Goal: Answer question/provide support: Share knowledge or assist other users

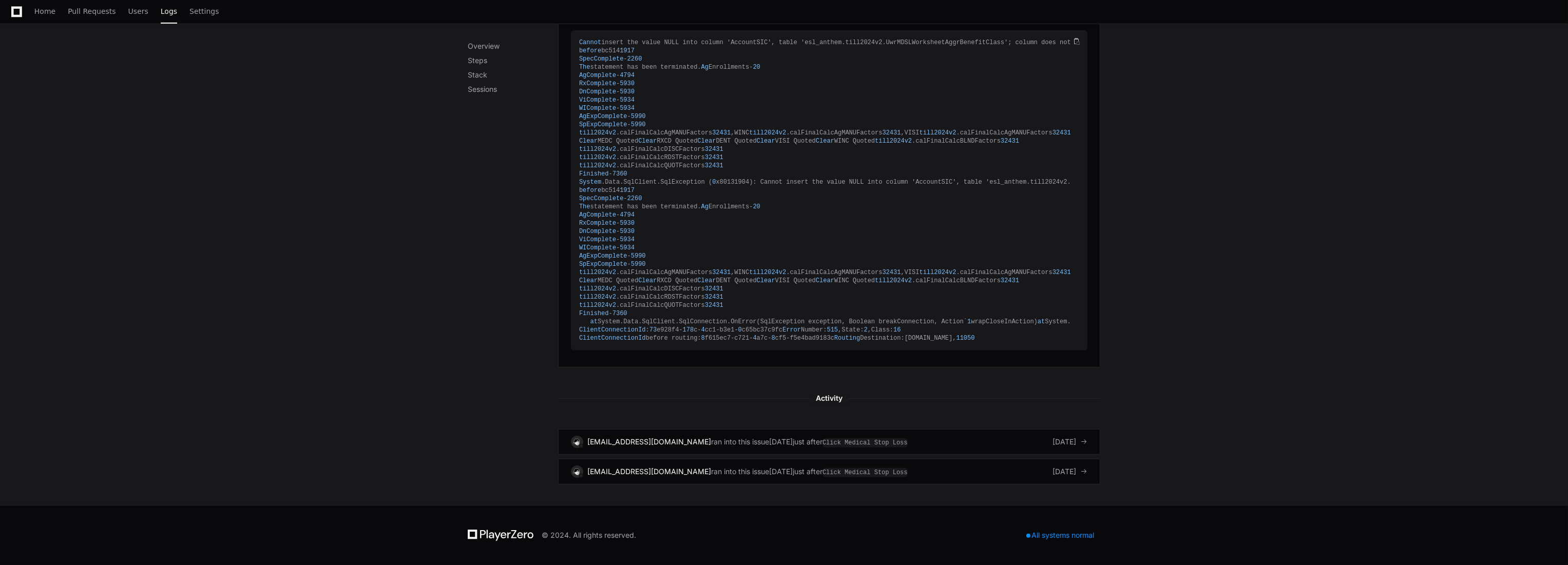
scroll to position [1264, 0]
click at [576, 442] on img at bounding box center [576, 441] width 9 height 9
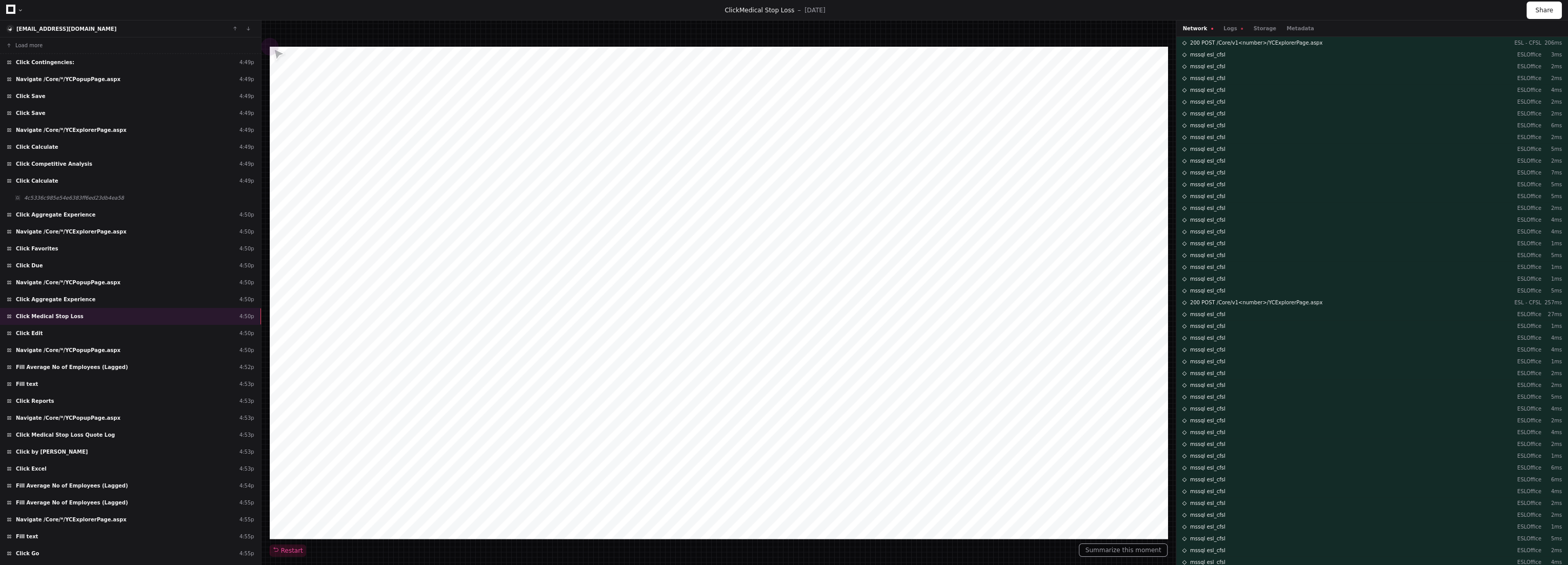
click at [299, 17] on div "Click Medical Stop Loss 7 days ago Share" at bounding box center [784, 10] width 1568 height 20
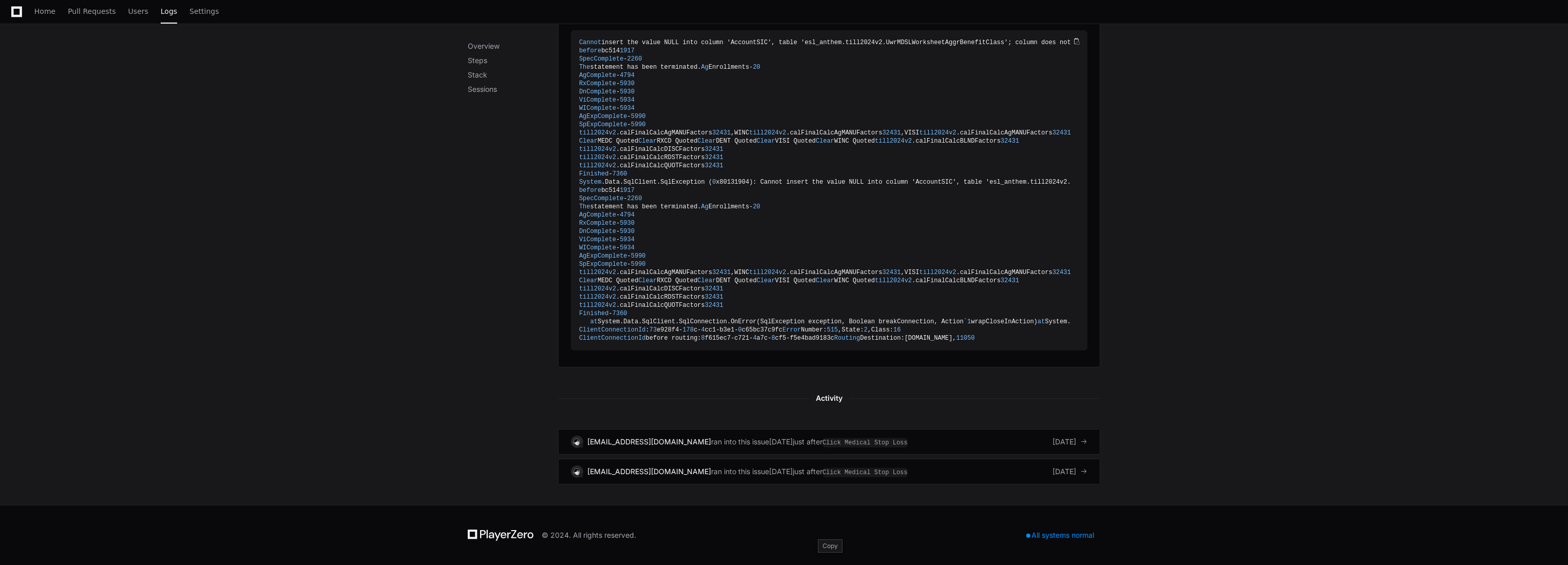
scroll to position [1264, 0]
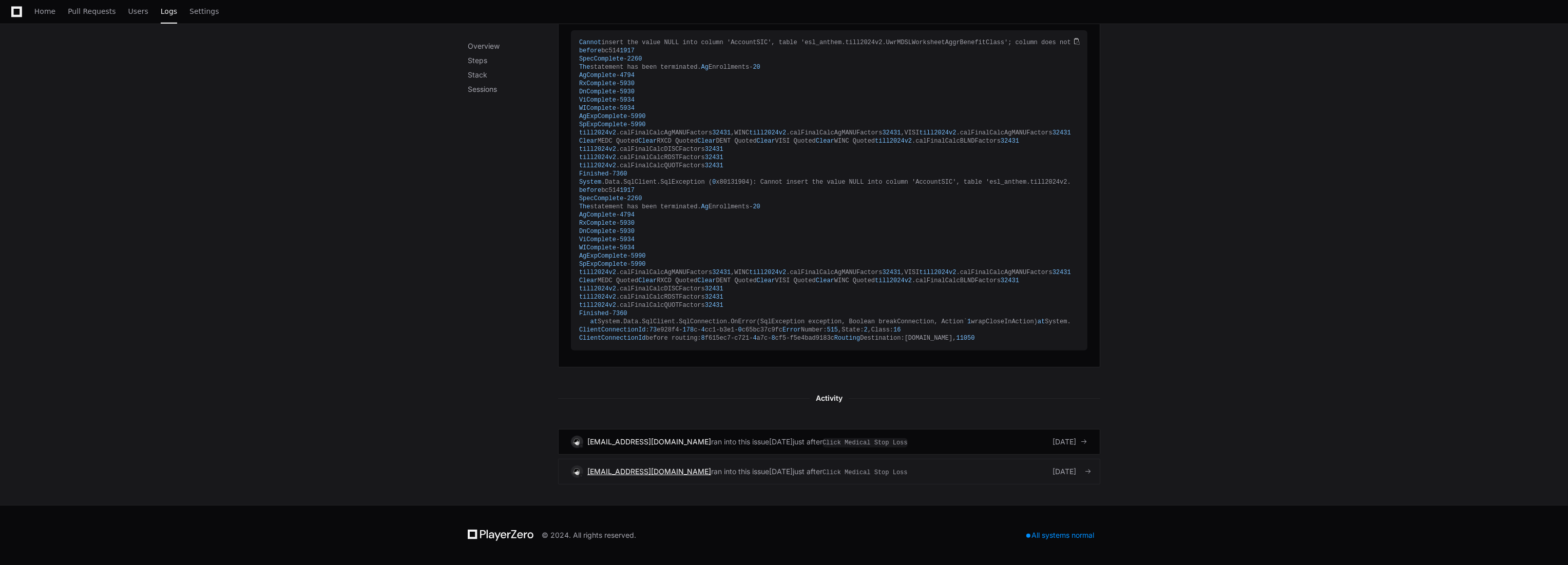
click at [652, 468] on span "klindorff@summit-re.com" at bounding box center [649, 471] width 123 height 9
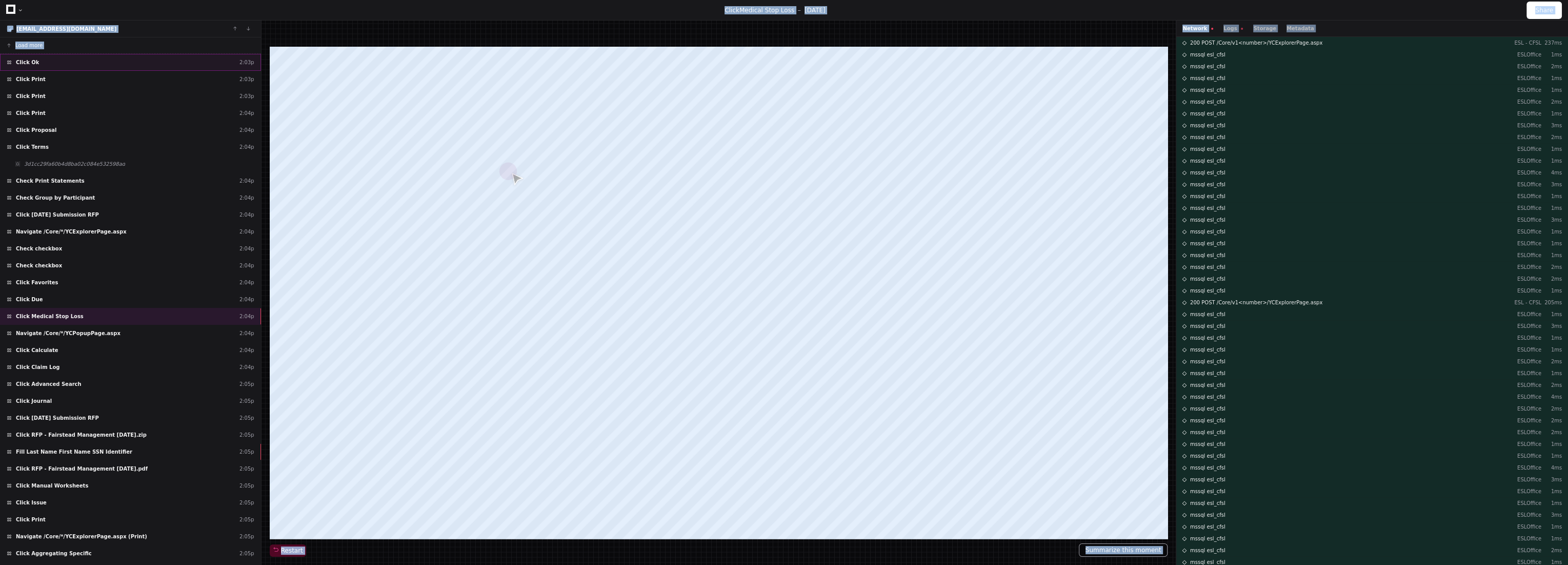
click at [182, 61] on div "Click Ok 2:03p" at bounding box center [130, 63] width 261 height 17
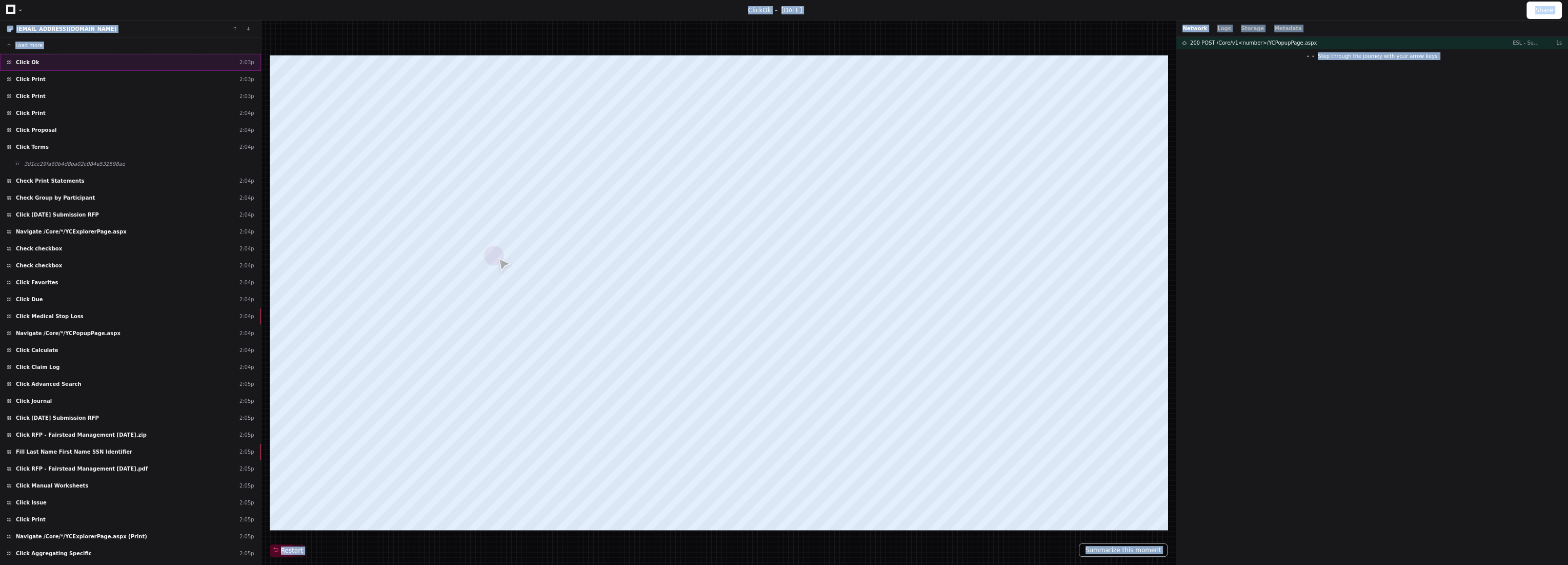
click at [185, 55] on div "Click Ok 2:03p" at bounding box center [130, 63] width 261 height 17
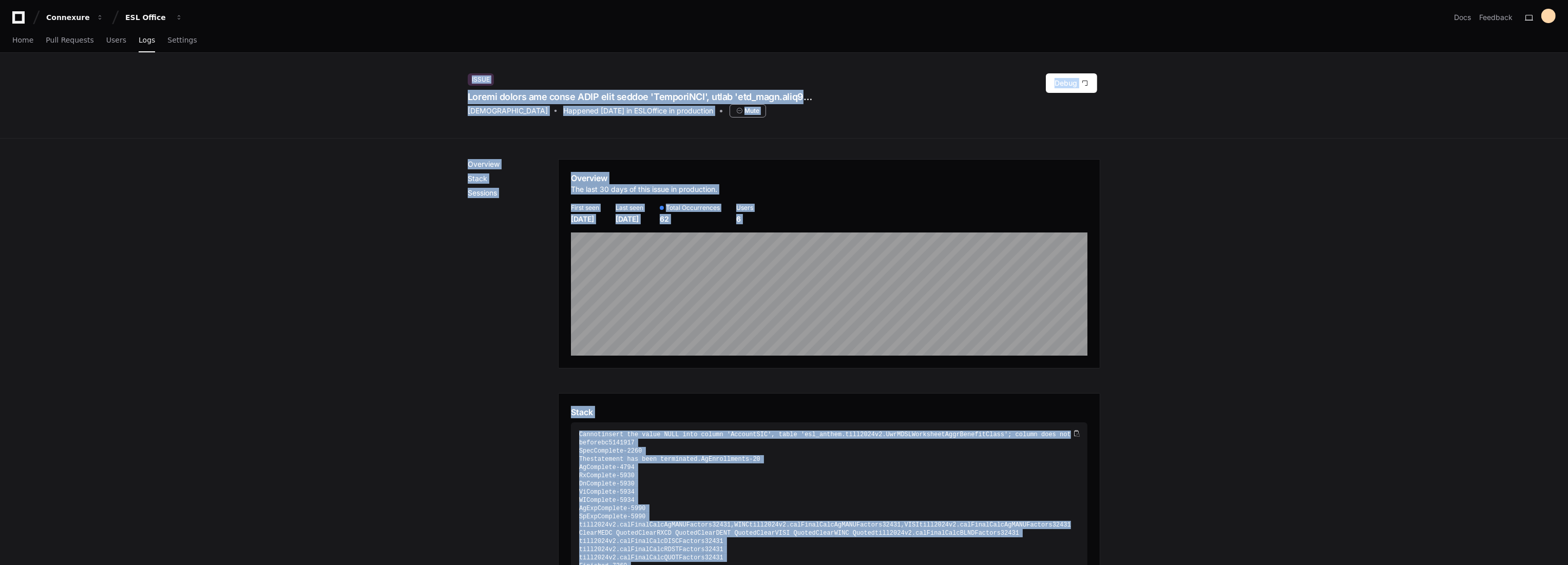
click at [535, 306] on div "Overview Stack Sessions" at bounding box center [513, 517] width 90 height 717
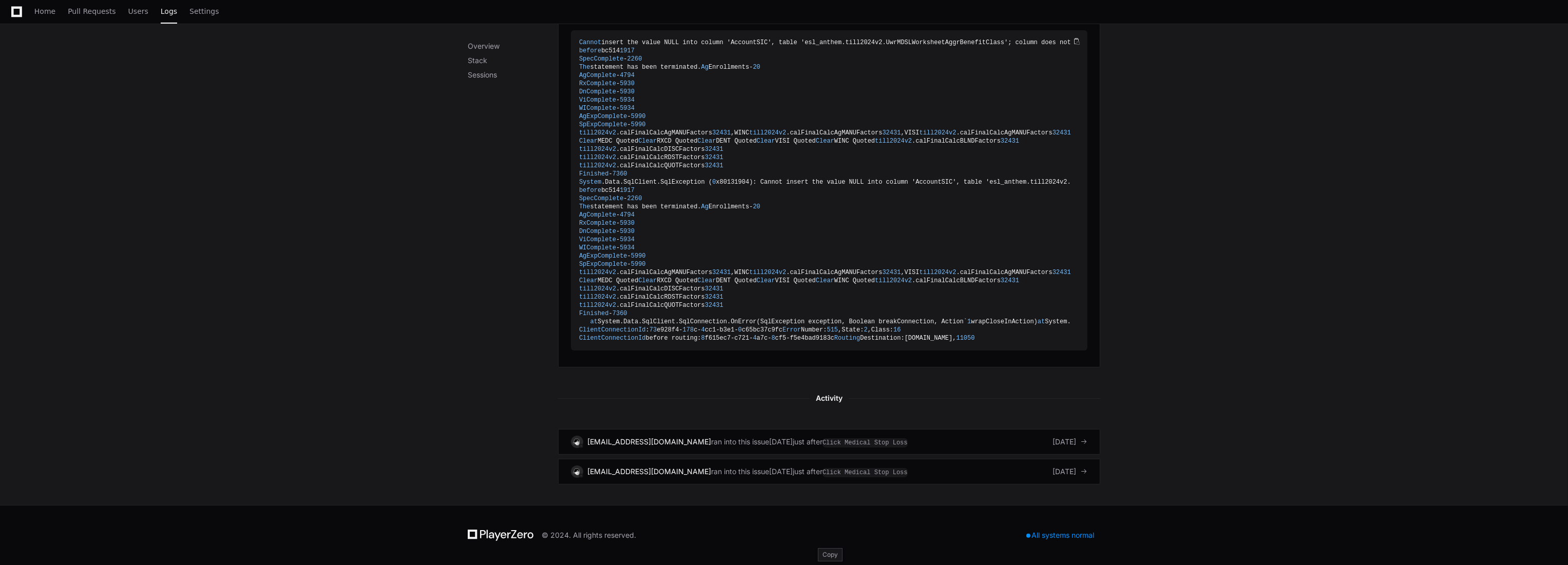
scroll to position [1105, 0]
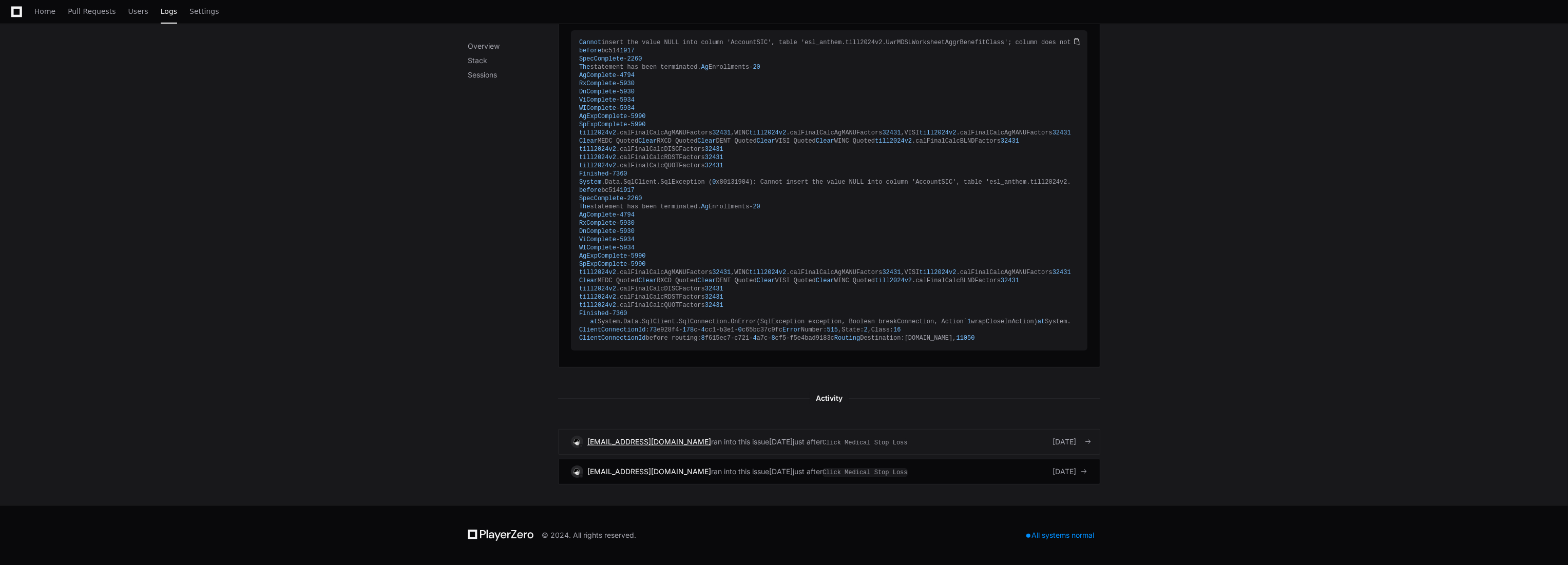
click at [649, 438] on span "klindorff@summit-re.com" at bounding box center [649, 441] width 123 height 9
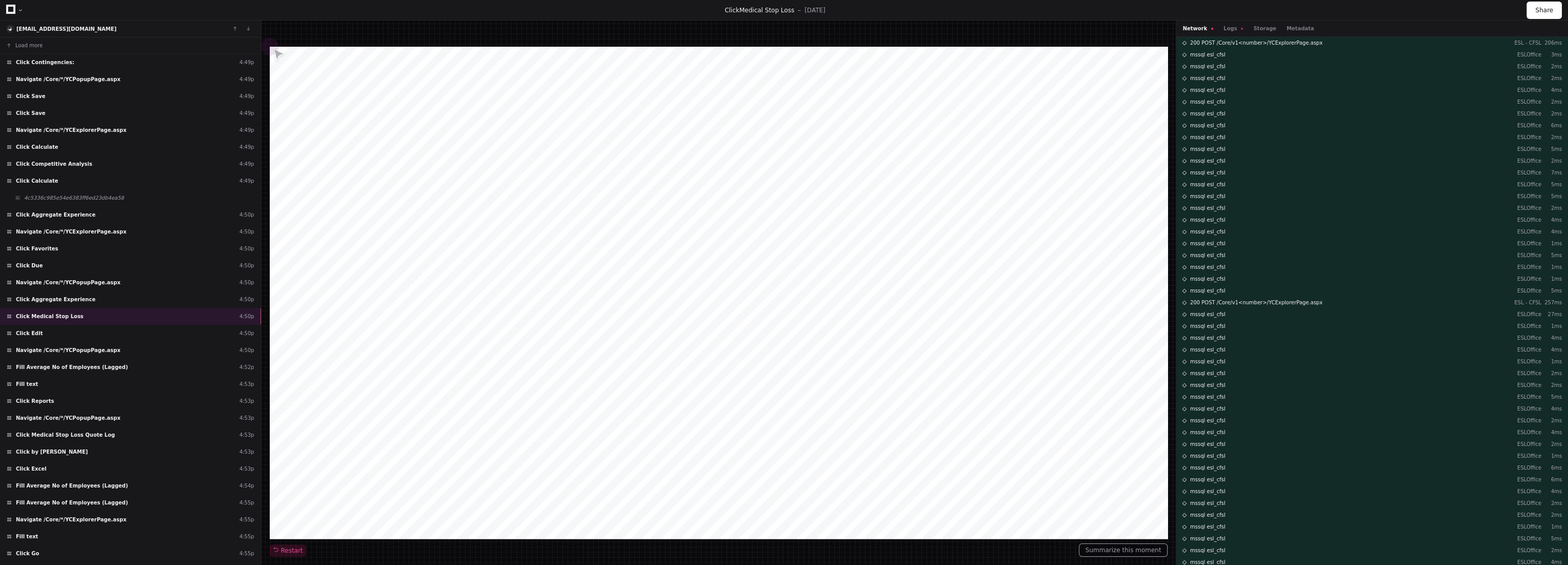
click at [273, 53] on div at bounding box center [278, 55] width 17 height 17
click at [178, 44] on button "Load more" at bounding box center [130, 46] width 261 height 17
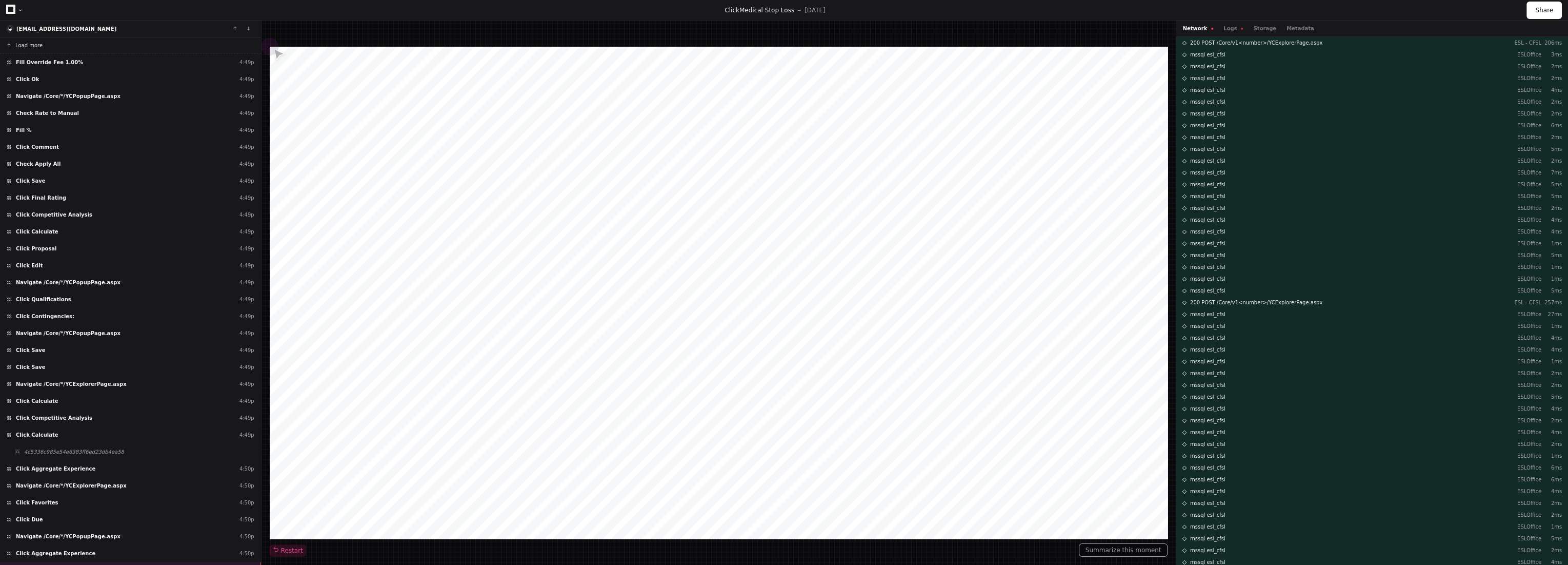
click at [158, 49] on button "Load more" at bounding box center [130, 46] width 261 height 17
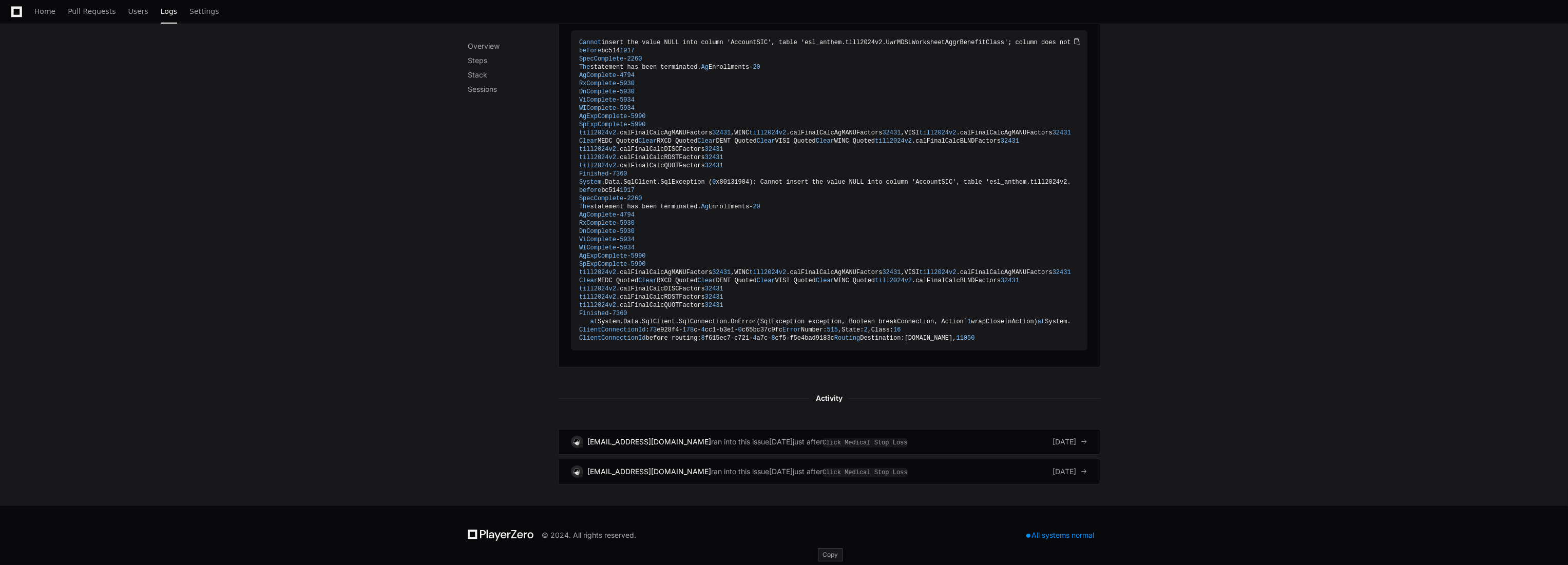
scroll to position [1264, 0]
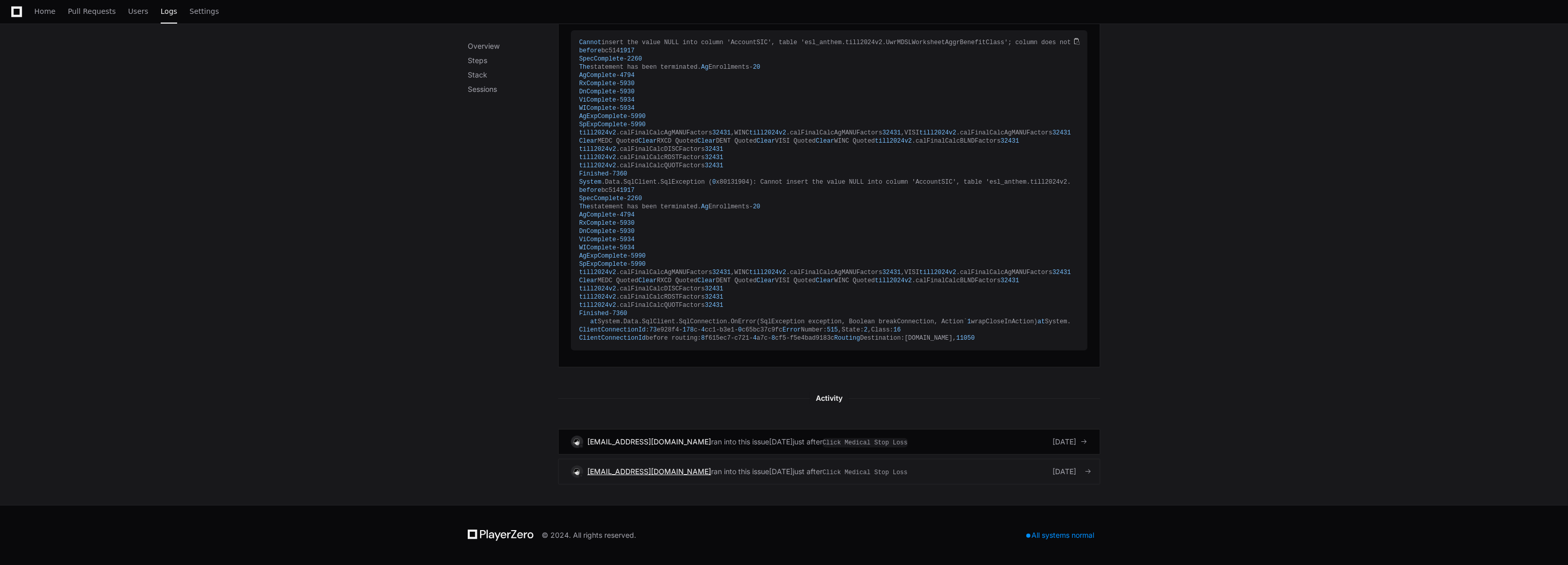
click at [661, 471] on span "klindorff@summit-re.com" at bounding box center [649, 471] width 123 height 9
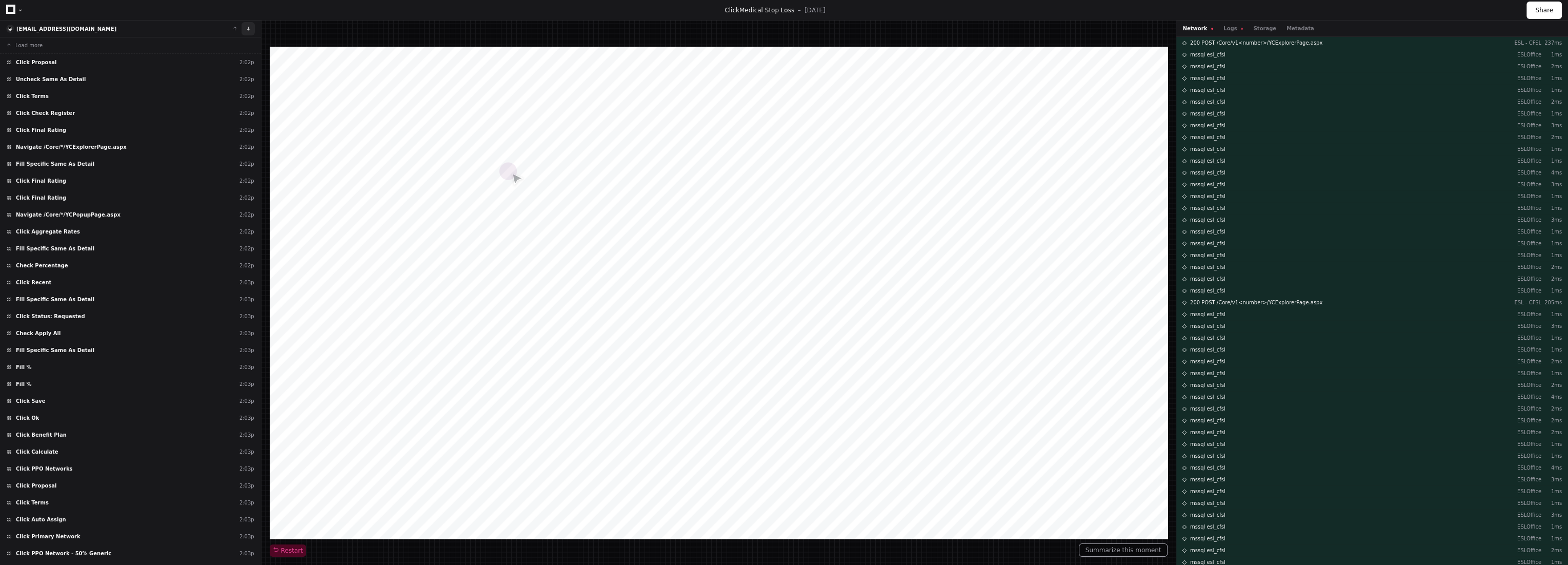
click at [253, 28] on button at bounding box center [247, 28] width 13 height 13
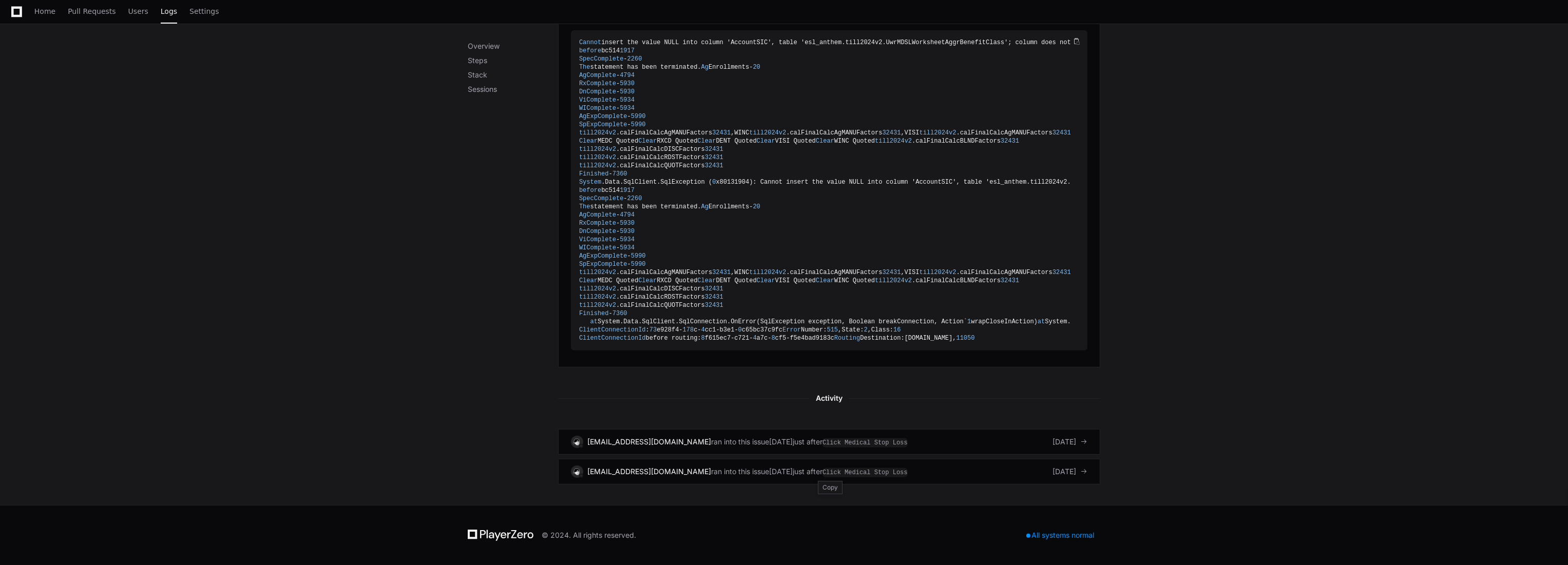
scroll to position [1264, 0]
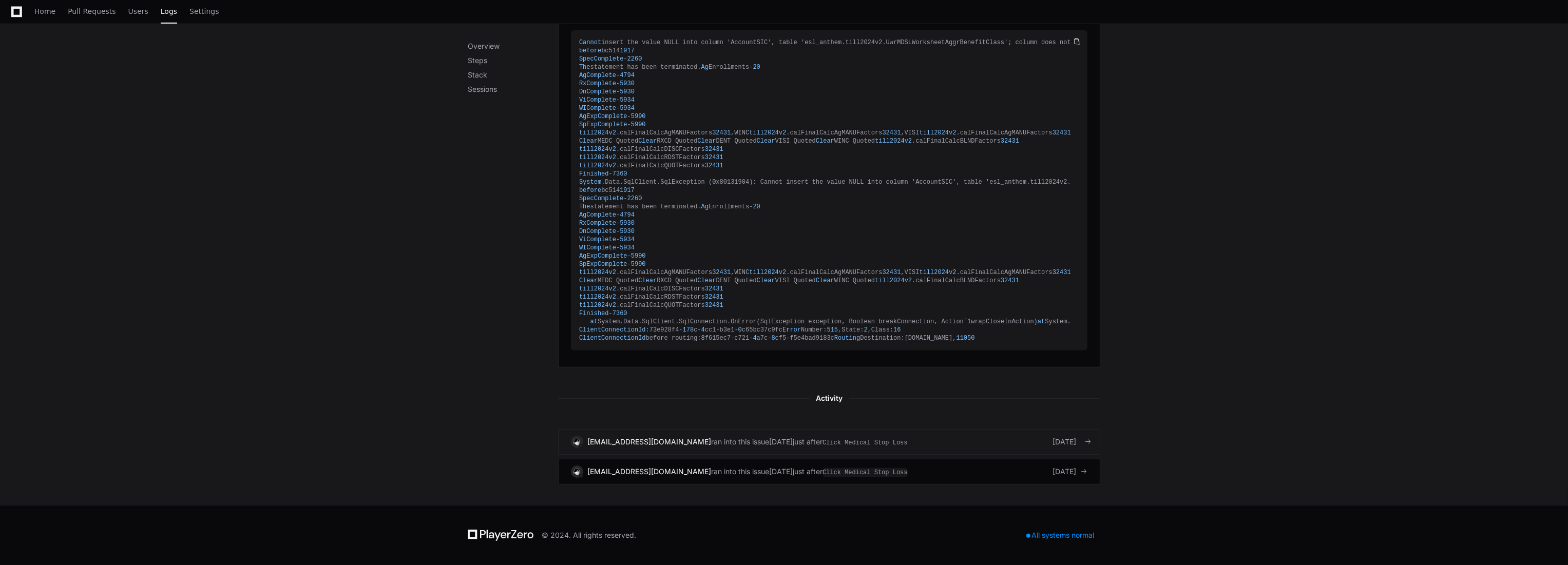
click at [1088, 440] on span at bounding box center [1088, 441] width 7 height 7
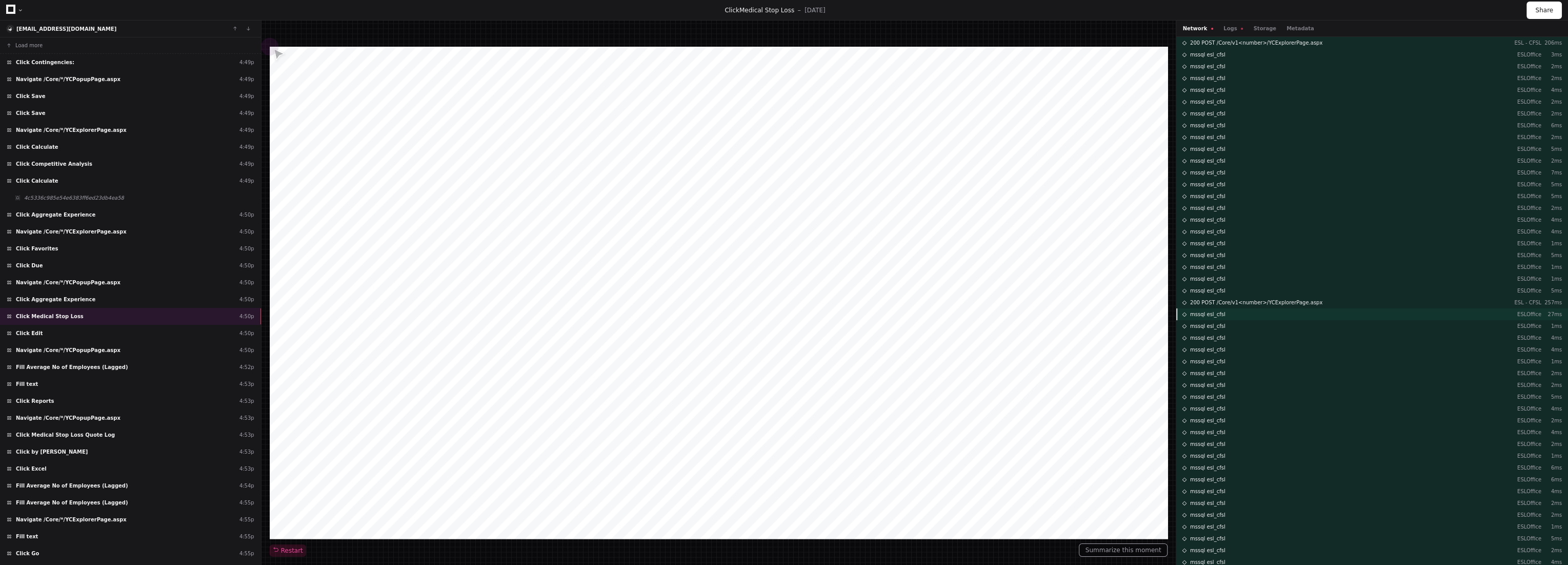
click at [1212, 313] on span "mssql esl_cfsl" at bounding box center [1207, 314] width 35 height 8
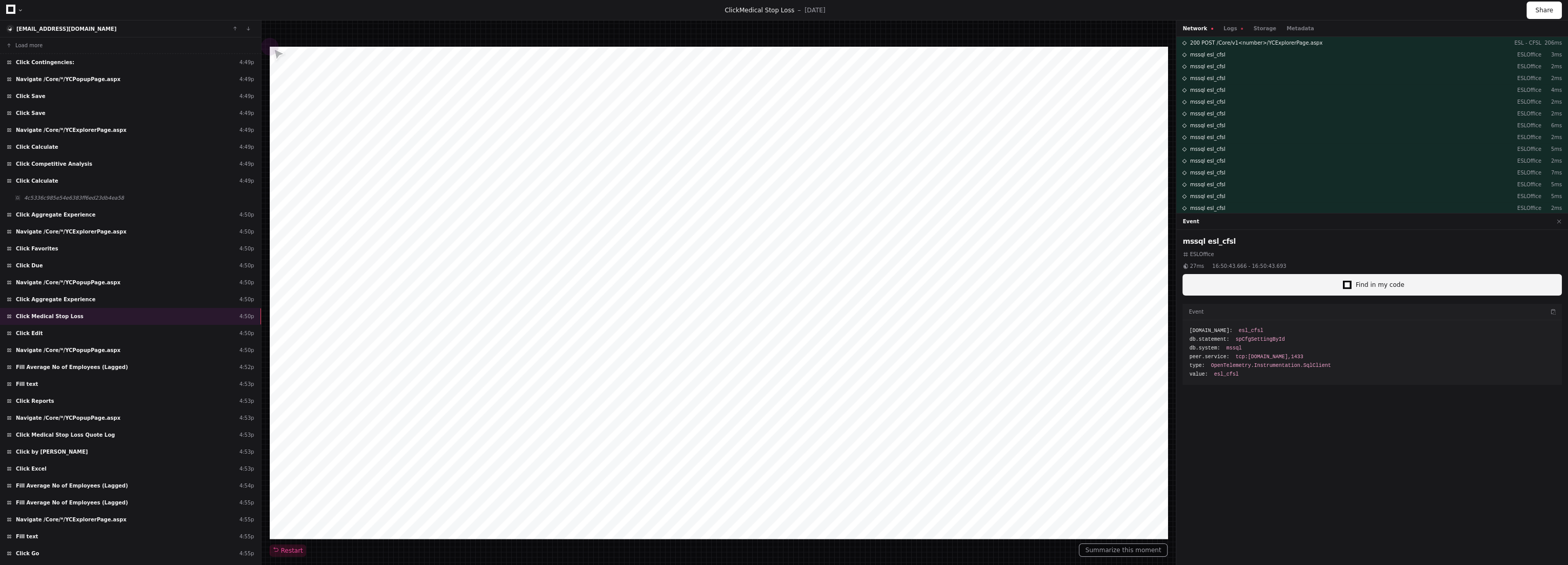
click at [1327, 283] on button "Find in my code" at bounding box center [1372, 284] width 379 height 21
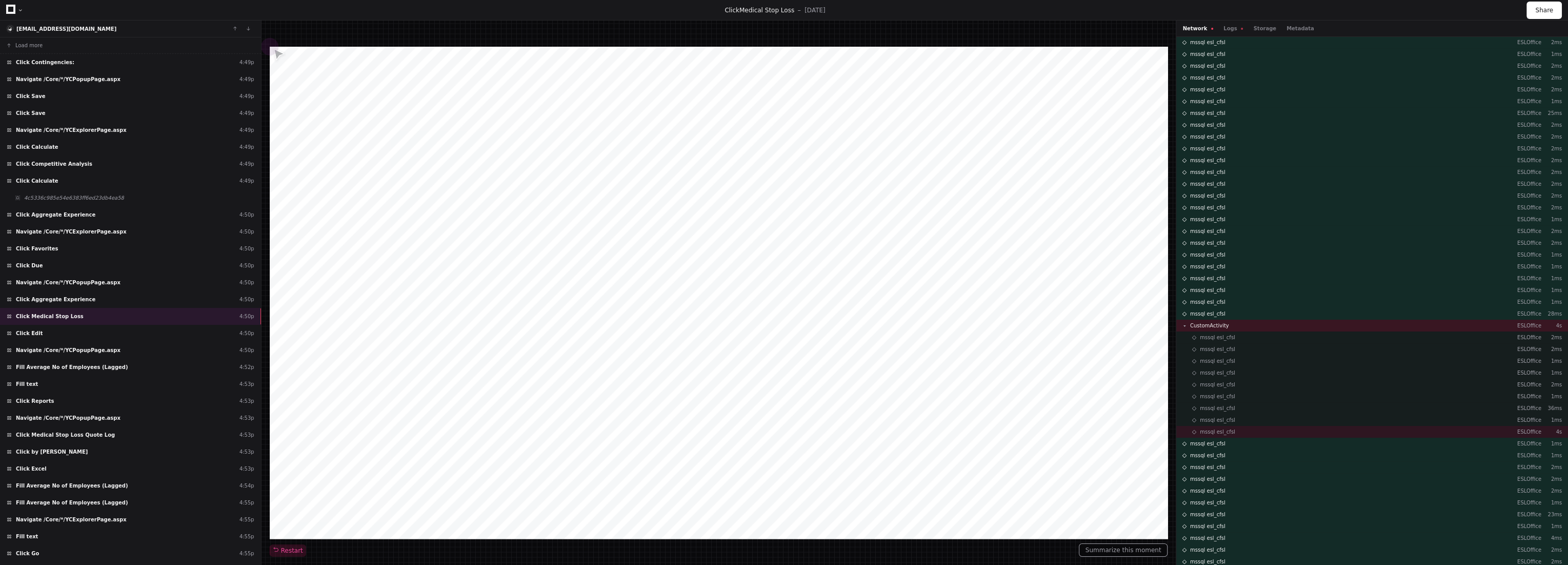
scroll to position [1937, 0]
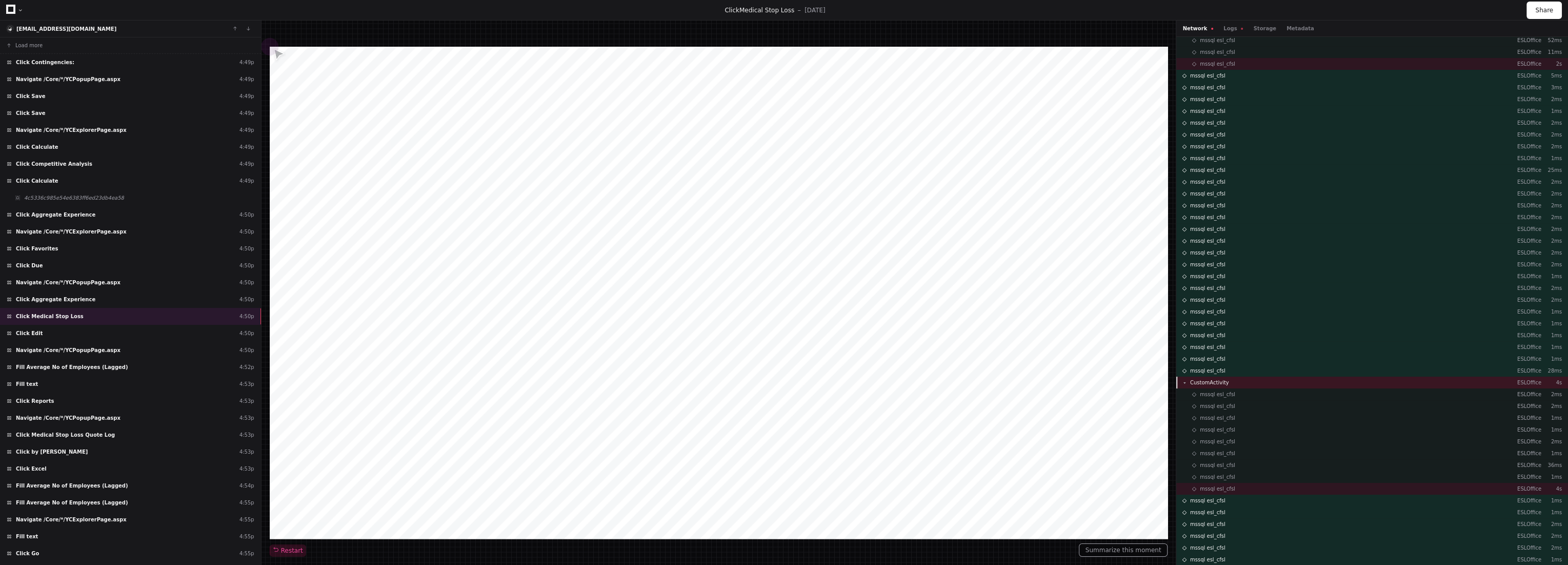
click at [1230, 380] on div "CustomActivity ESLOffice 4s" at bounding box center [1372, 382] width 392 height 12
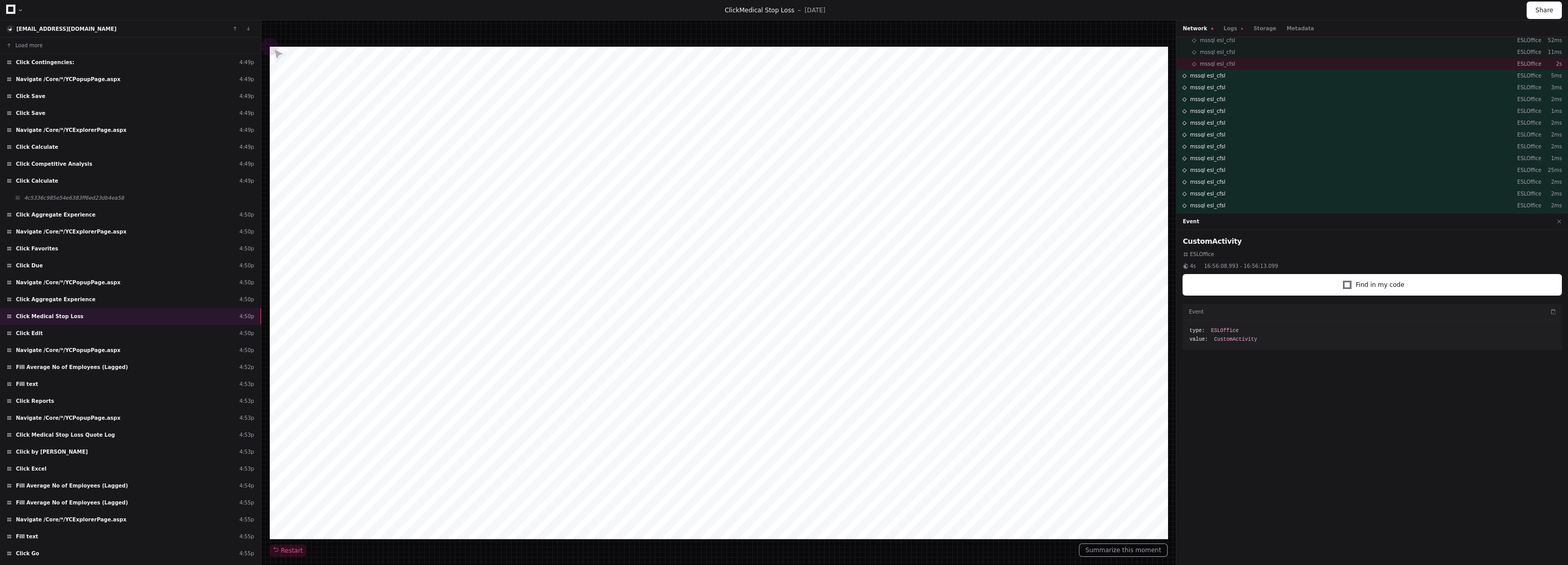
click at [1211, 244] on h2 "CustomActivity" at bounding box center [1372, 240] width 379 height 10
click at [219, 26] on div "klindorff@summit-re.com" at bounding box center [130, 29] width 261 height 17
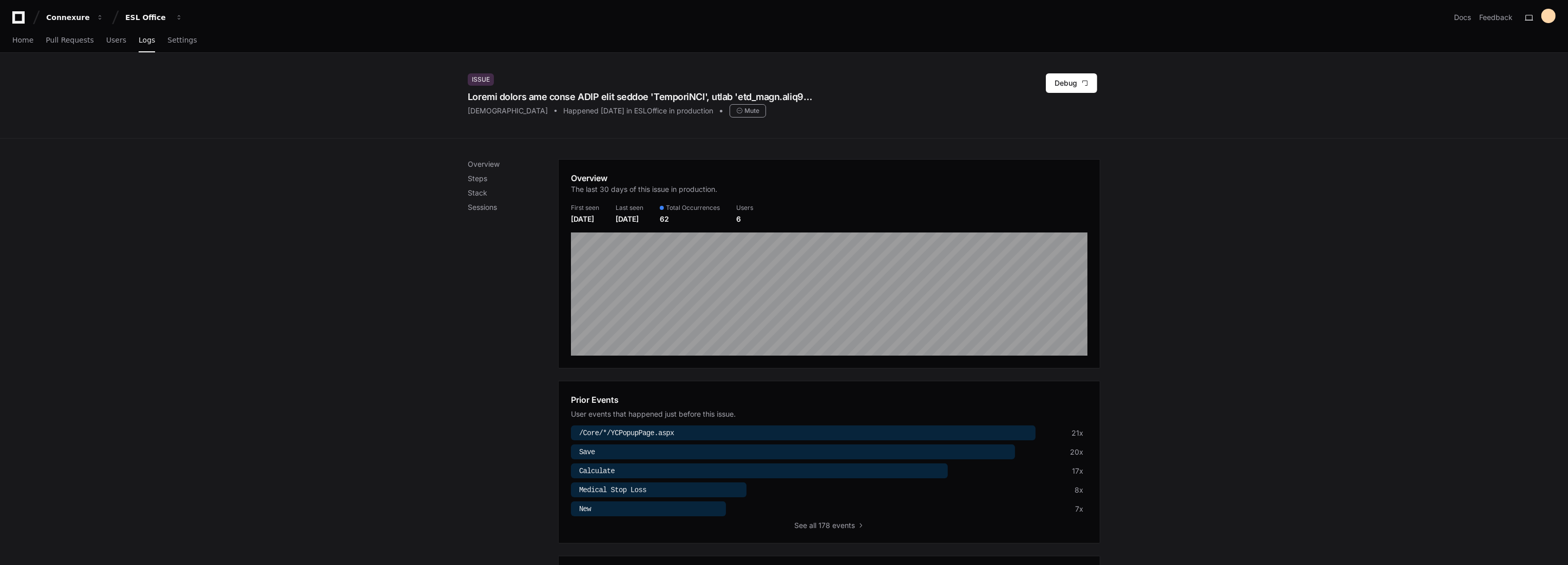
scroll to position [57, 0]
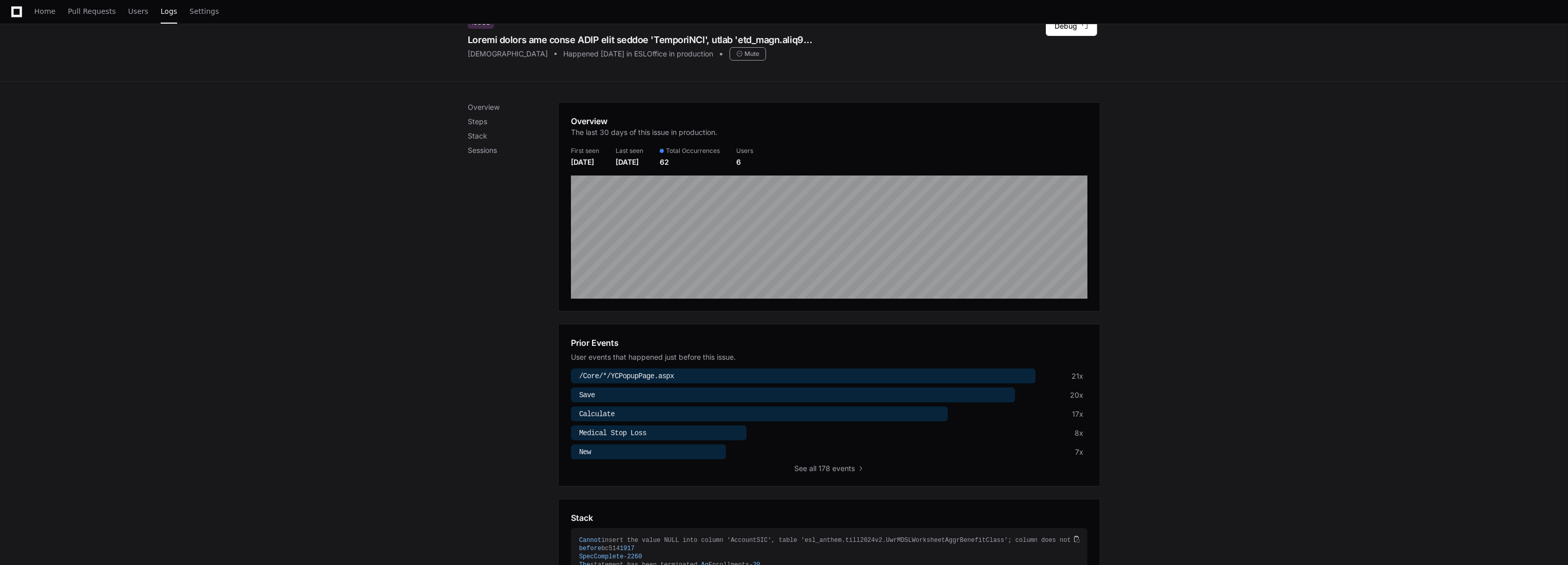
click at [826, 457] on div "Prior Events User events that happened just before this issue. /Core/*/YCPopupP…" at bounding box center [829, 405] width 517 height 137
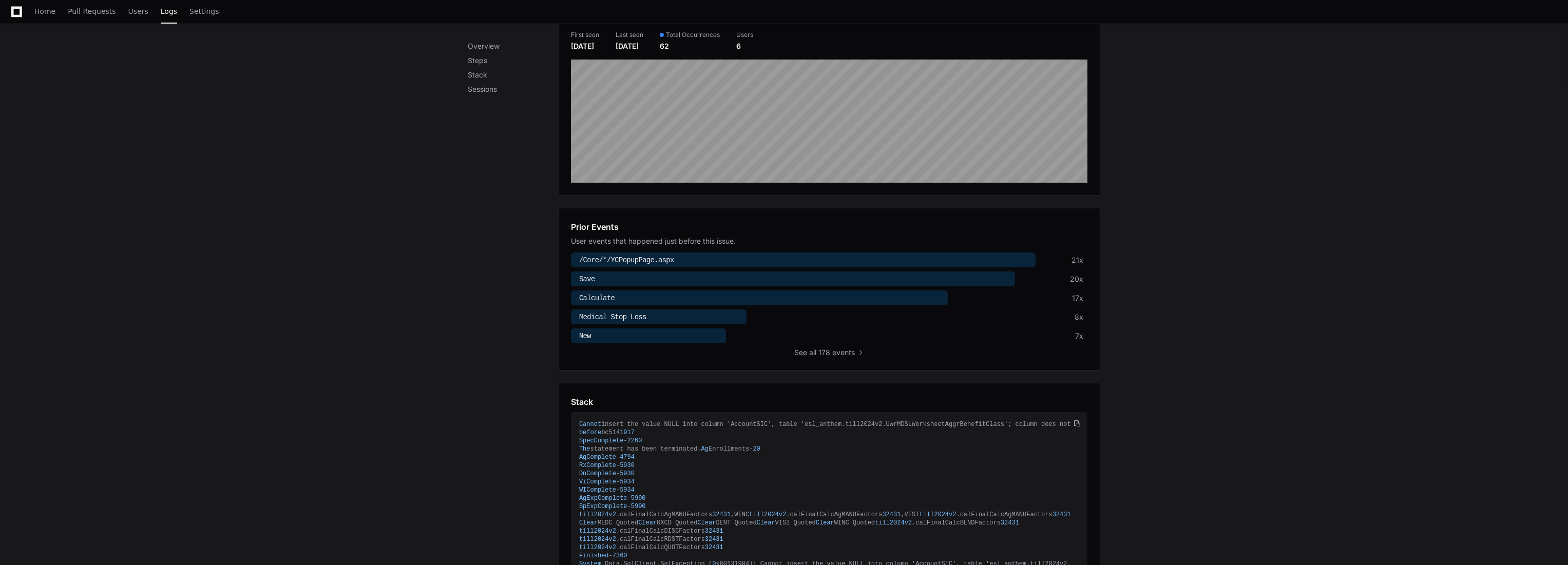
click at [843, 354] on div "Prior Events User events that happened just before this issue. /Core/*/YCPopupP…" at bounding box center [829, 288] width 542 height 163
click at [842, 348] on span "all 178 events" at bounding box center [832, 352] width 46 height 10
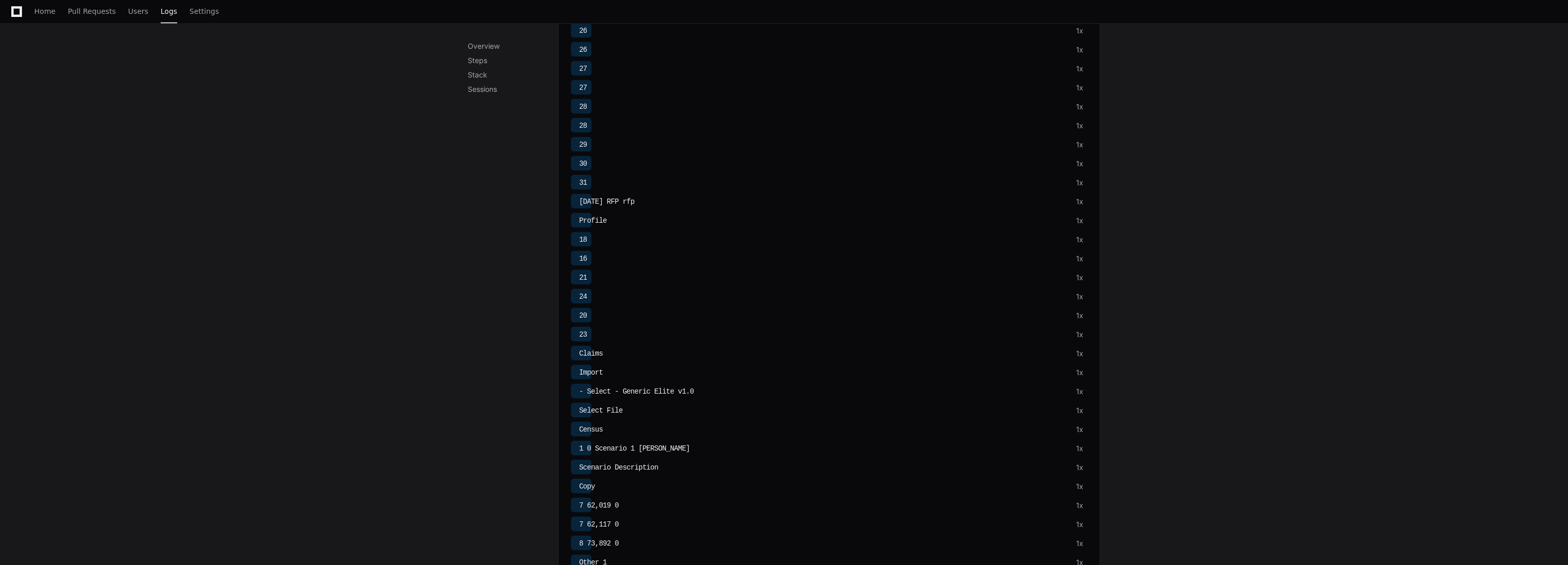
scroll to position [2964, 0]
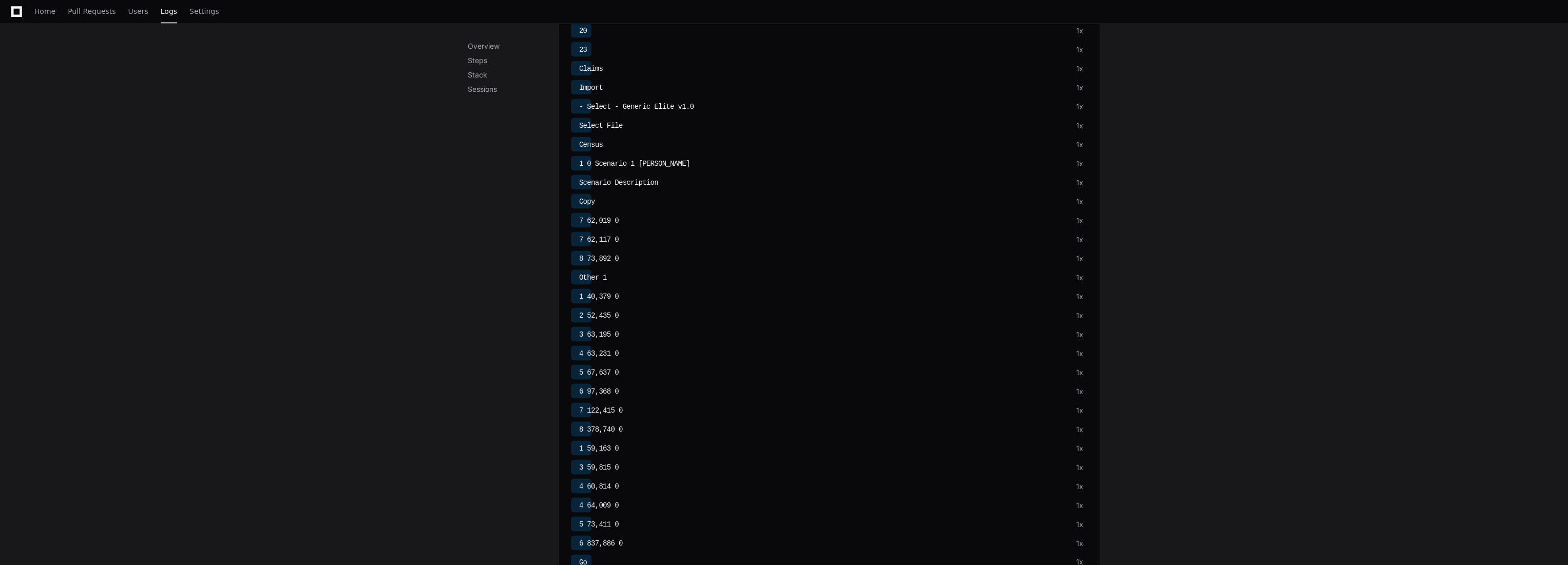
click at [577, 500] on div "4 64,009 0" at bounding box center [596, 505] width 43 height 11
click at [577, 501] on div "Go" at bounding box center [580, 506] width 12 height 11
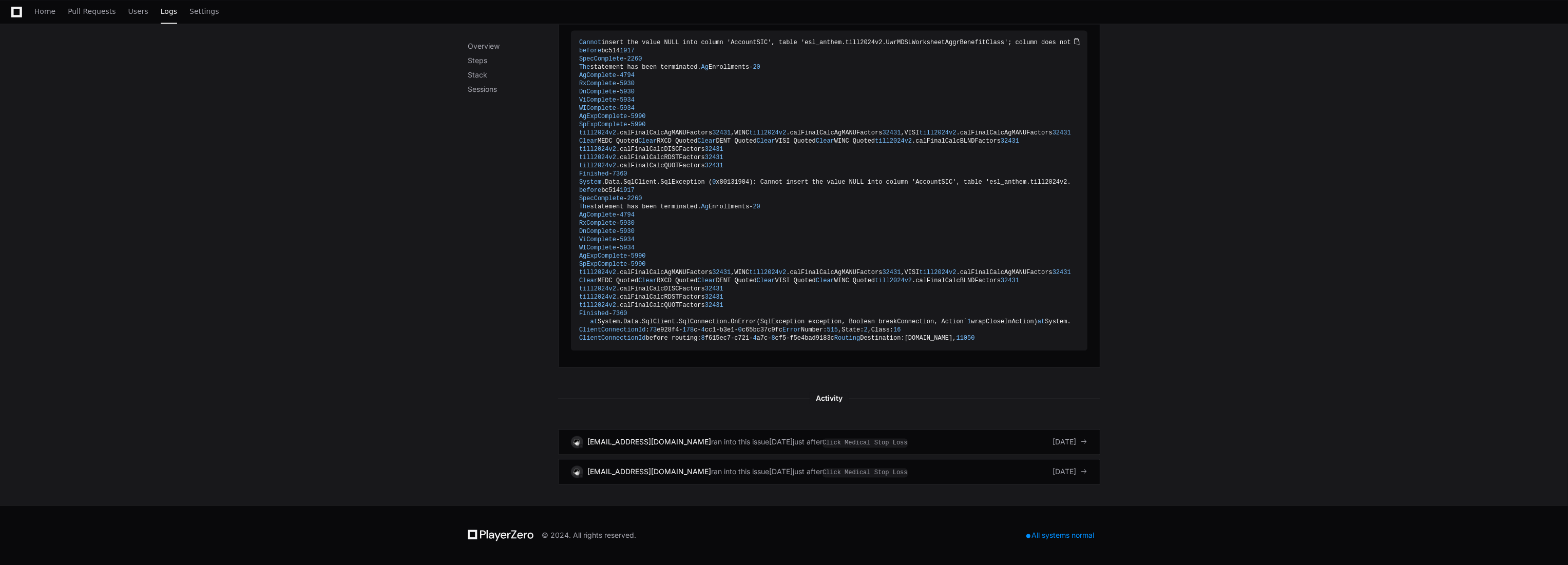
scroll to position [4459, 0]
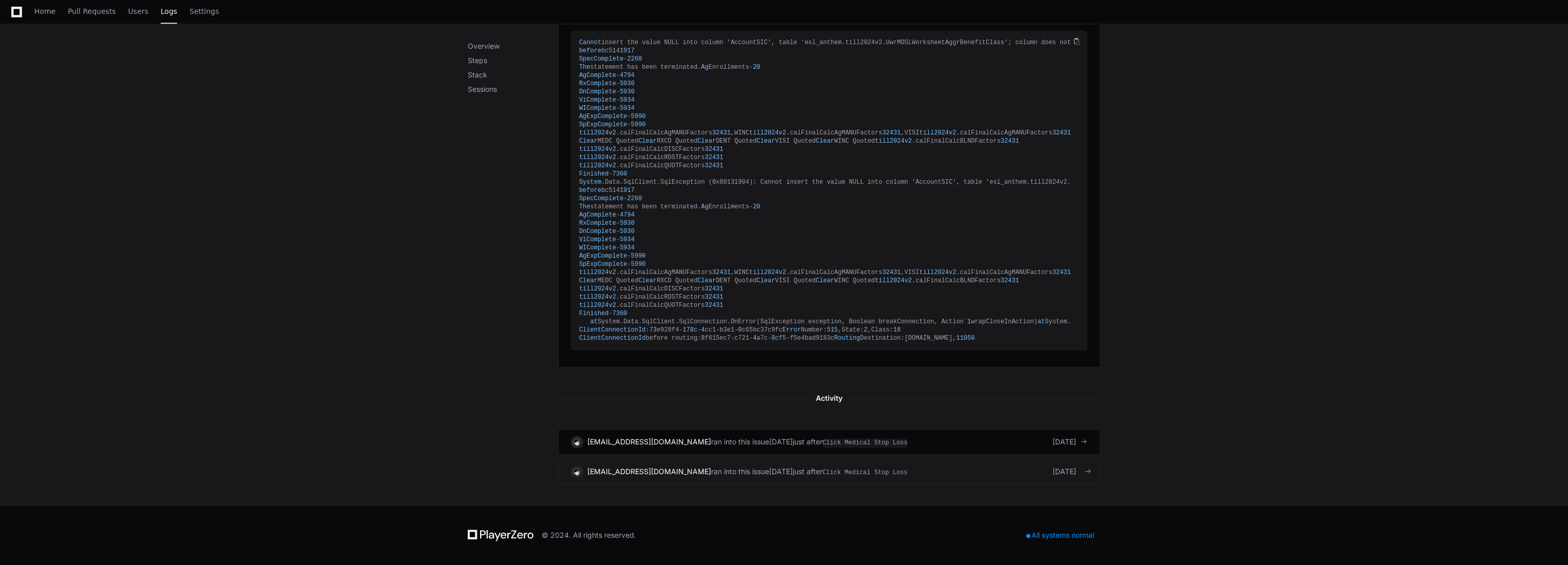
click at [1070, 472] on span "7 days ago" at bounding box center [1064, 471] width 24 height 10
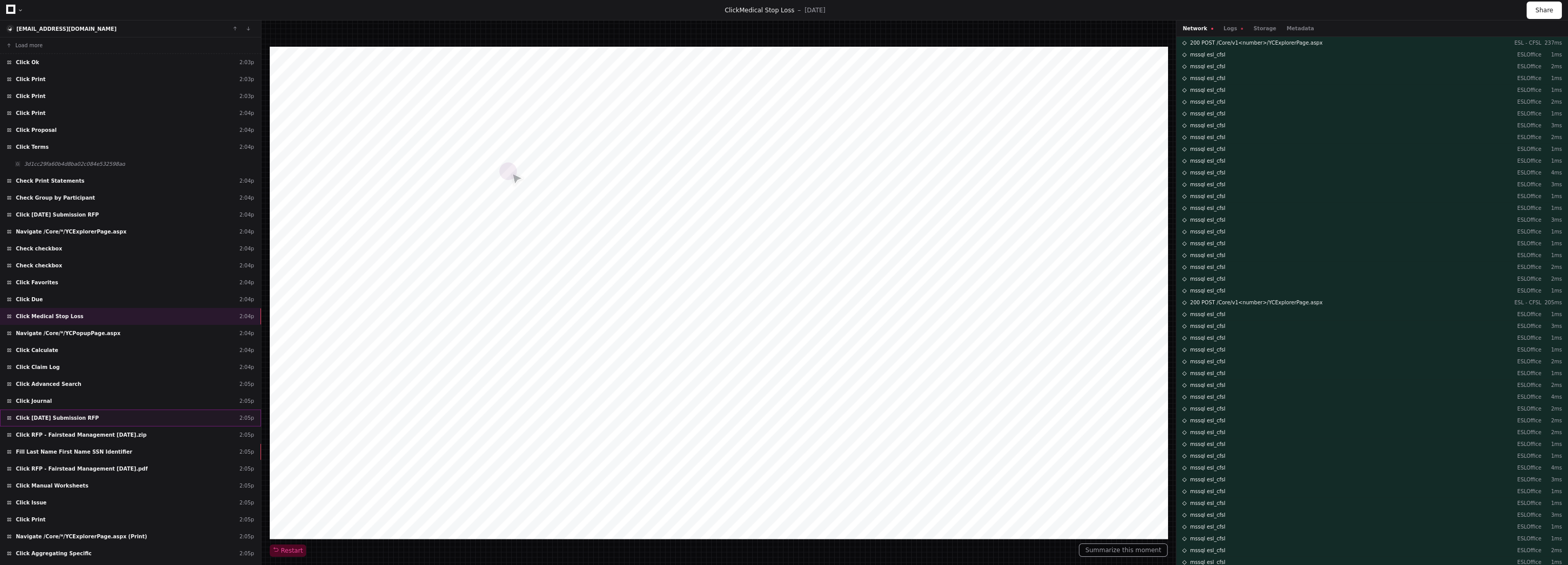
click at [49, 414] on span "Click 8/20/2025 Submission RFP" at bounding box center [57, 418] width 83 height 8
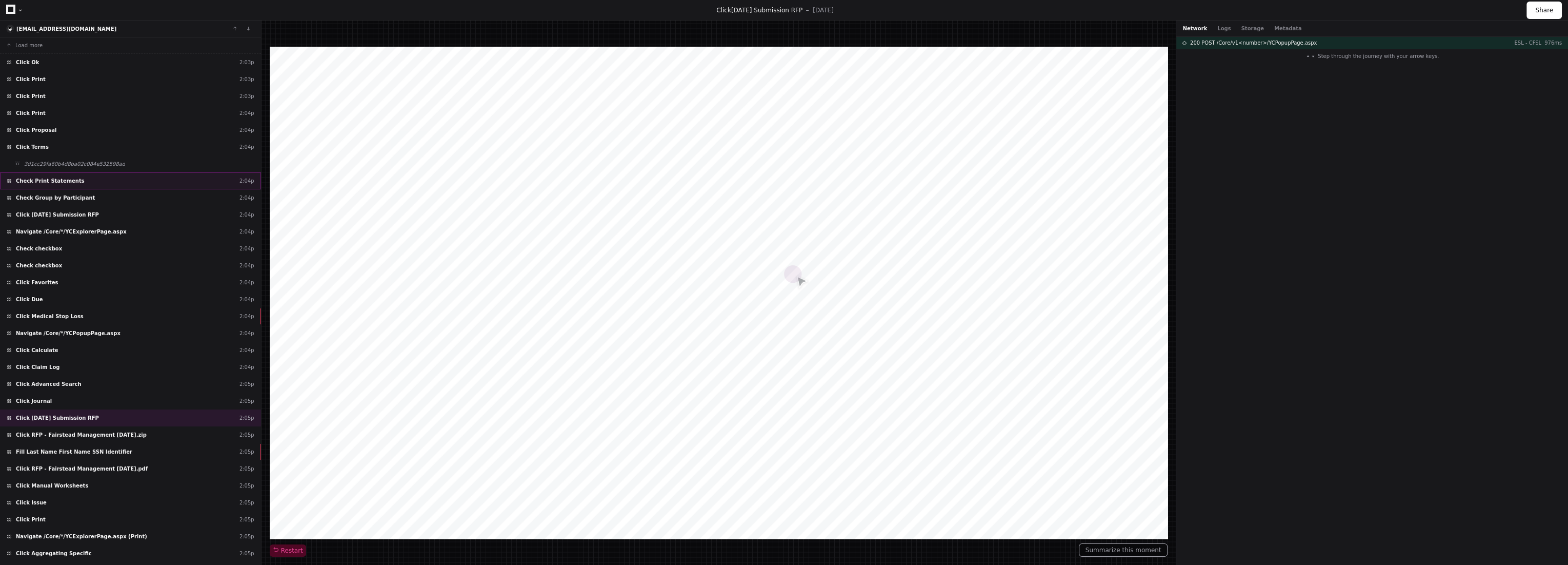
click at [59, 177] on span "Check Print Statements" at bounding box center [49, 181] width 68 height 8
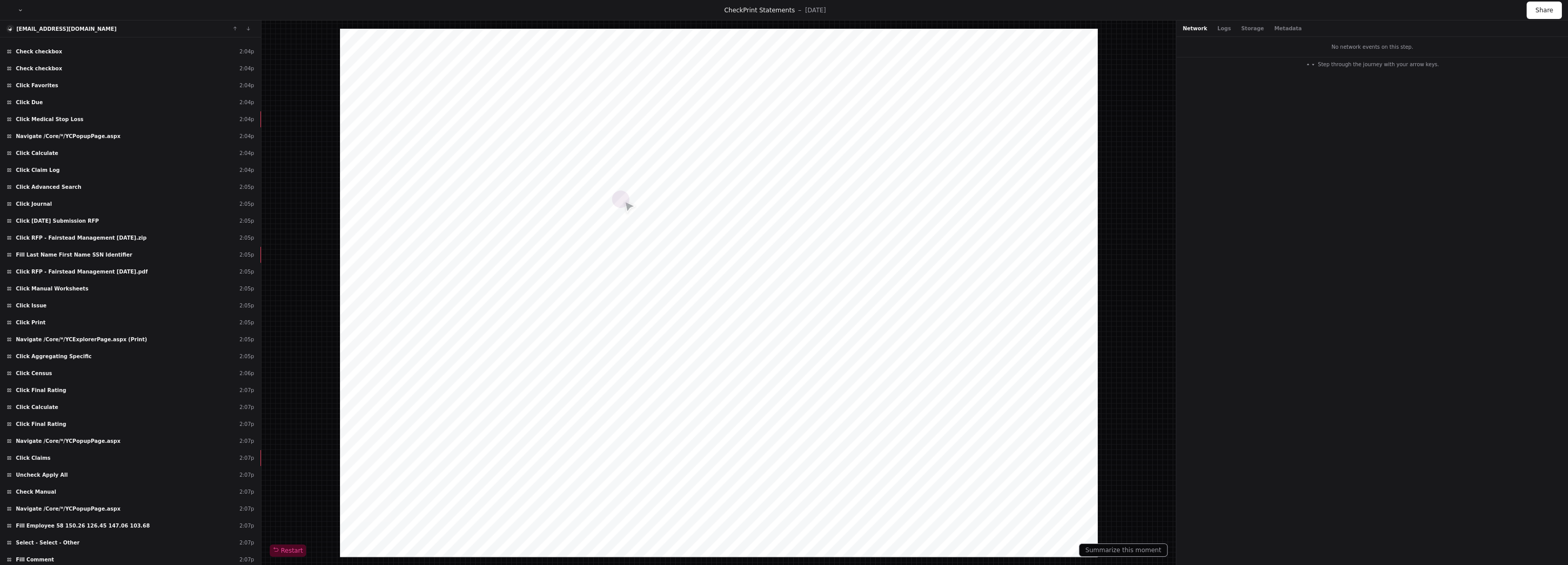
scroll to position [278, 0]
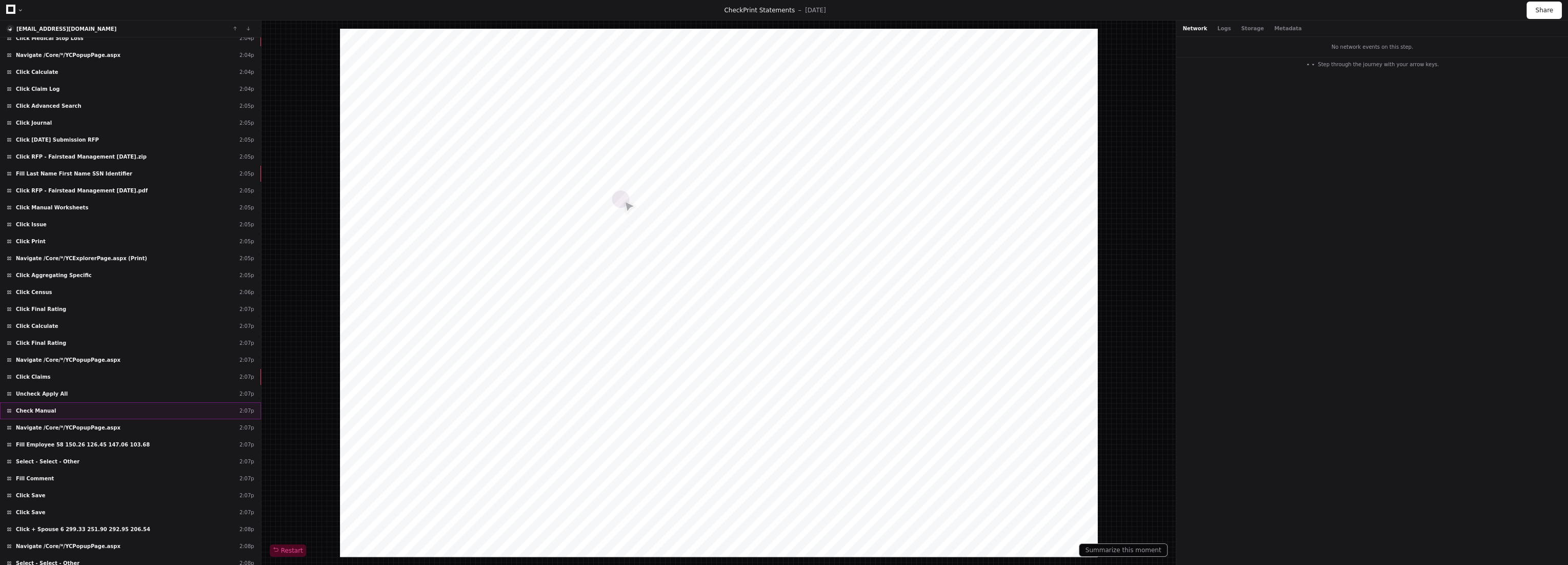
click at [29, 407] on span "Check Manual" at bounding box center [35, 411] width 40 height 8
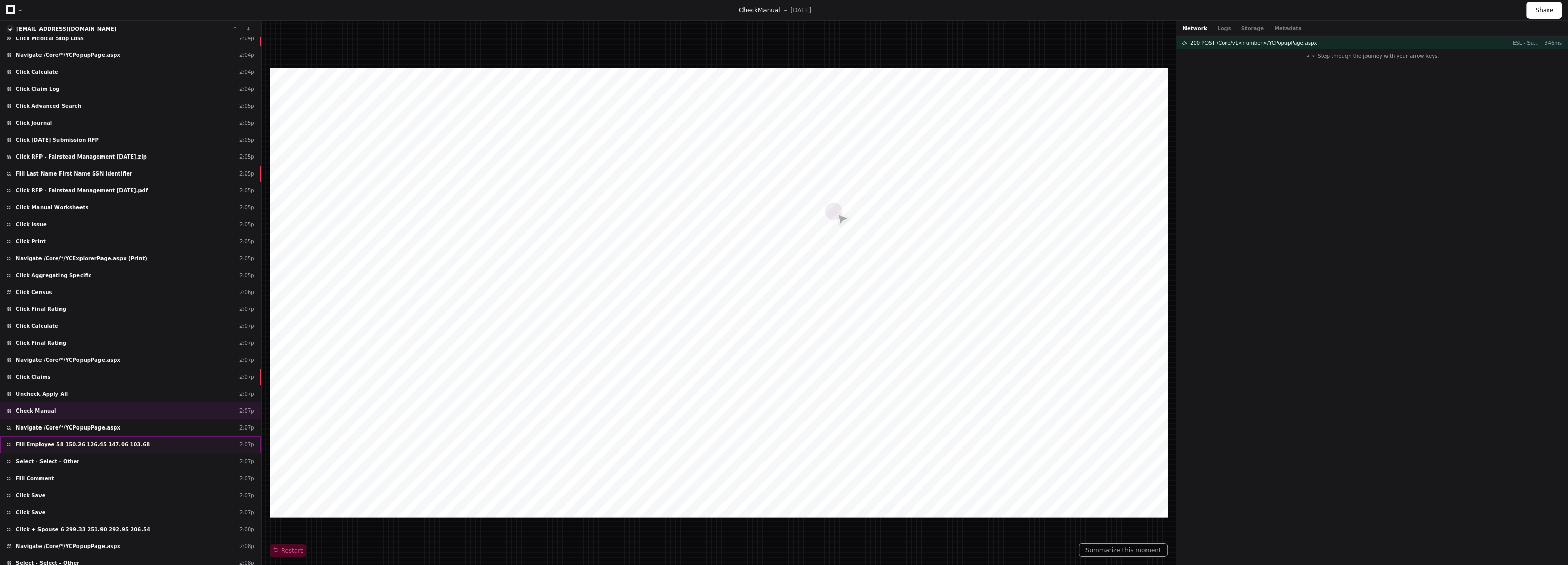
click at [89, 441] on span "Fill Employee 58 150.26 126.45 147.06 103.68" at bounding box center [82, 445] width 134 height 8
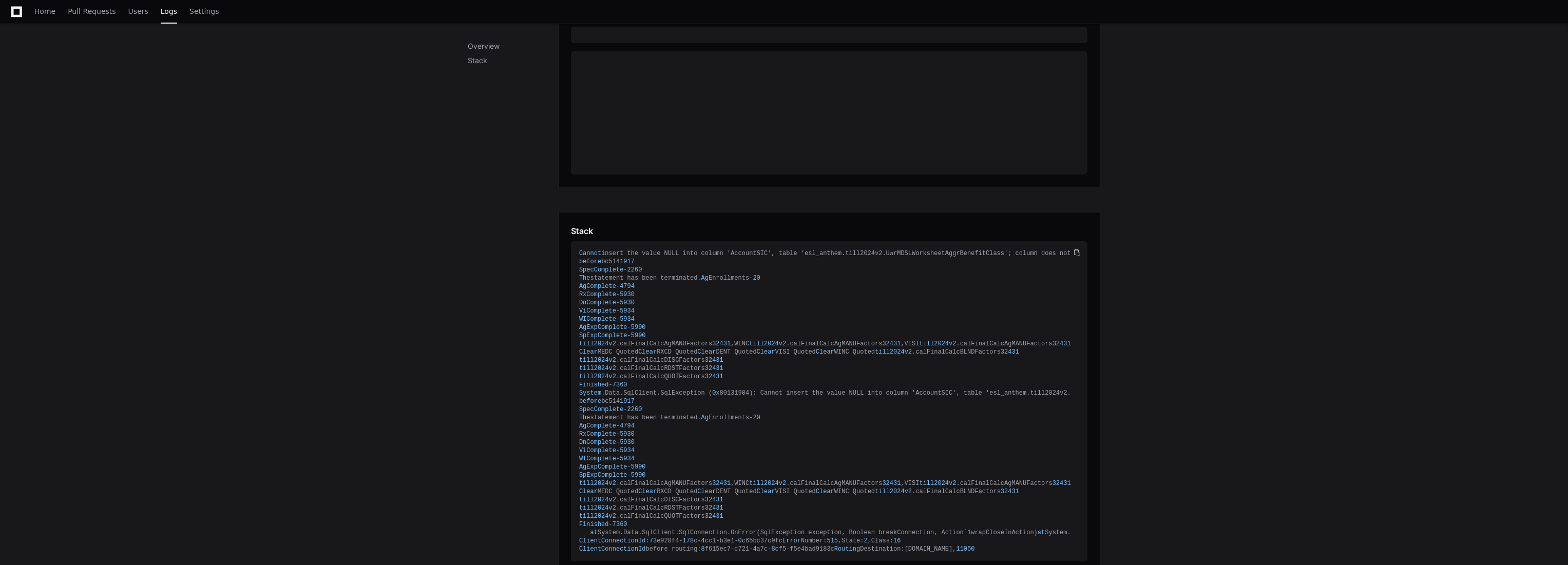
scroll to position [226, 0]
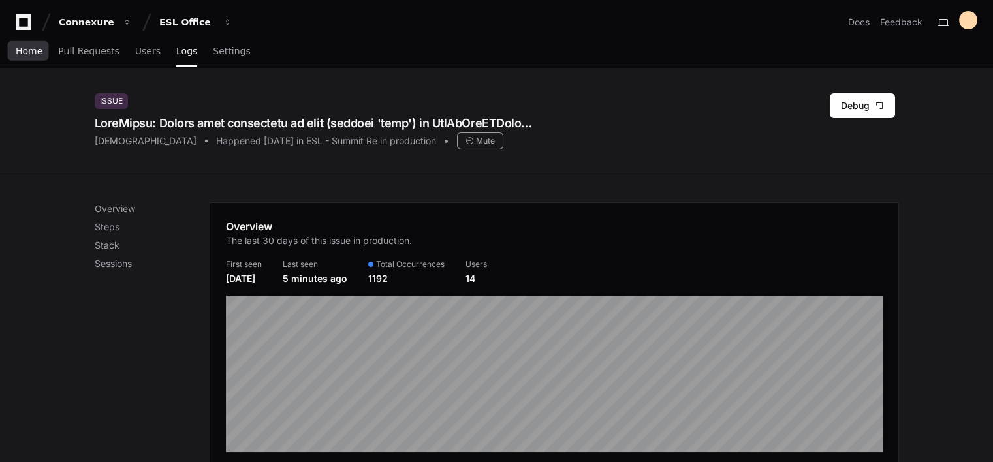
click at [31, 53] on span "Home" at bounding box center [29, 51] width 27 height 8
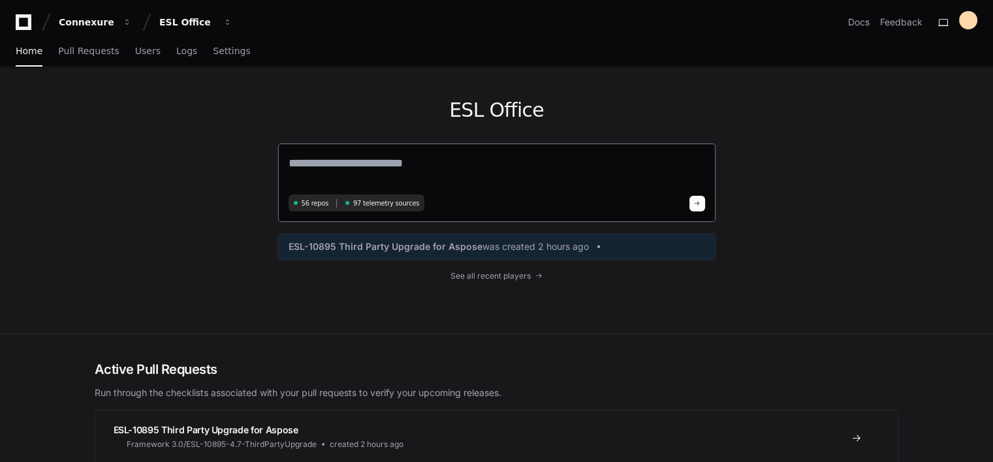
click at [351, 178] on textarea at bounding box center [497, 172] width 416 height 37
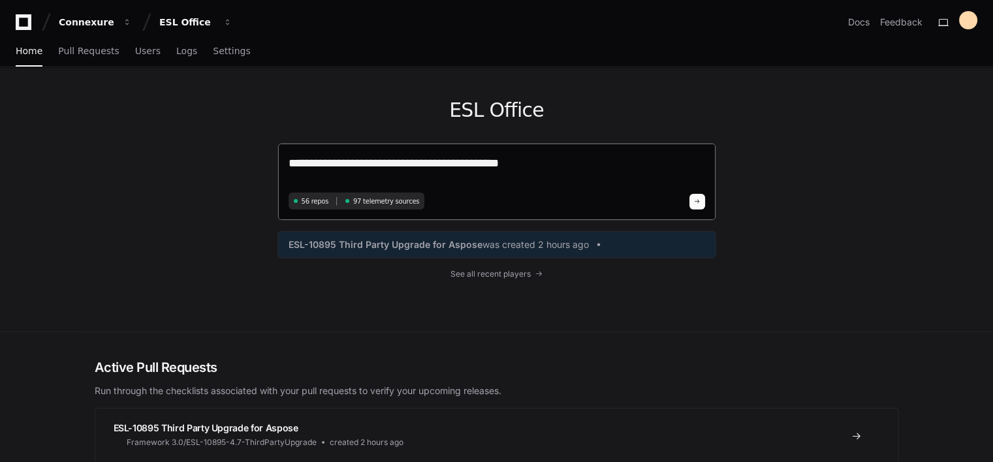
type textarea "**********"
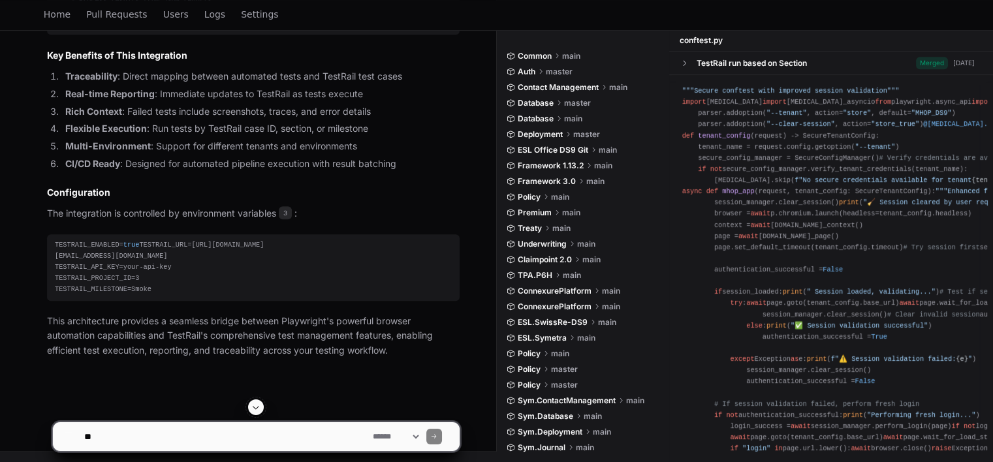
scroll to position [1785, 0]
click at [167, 436] on textarea at bounding box center [226, 436] width 289 height 29
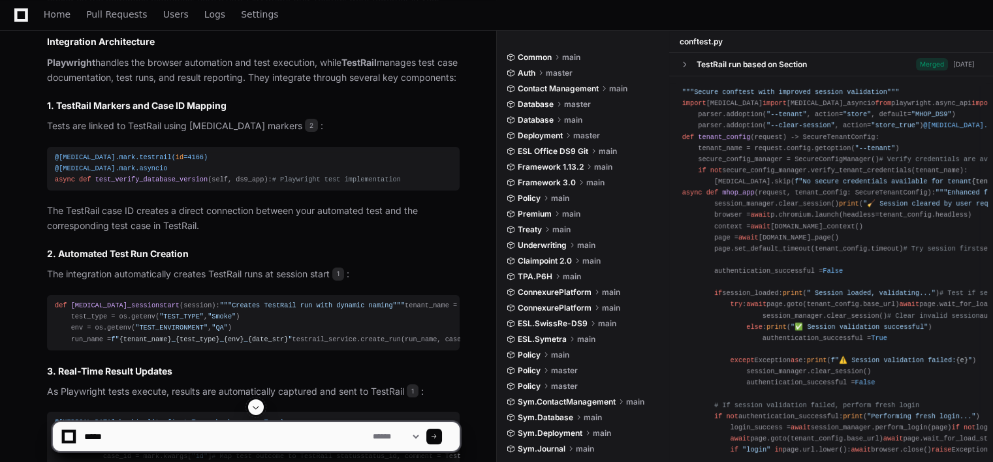
scroll to position [653, 0]
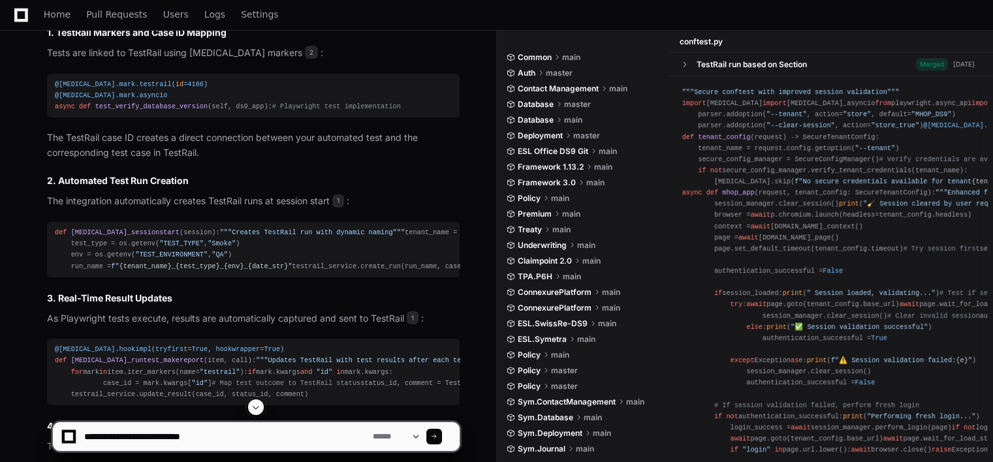
type textarea "**********"
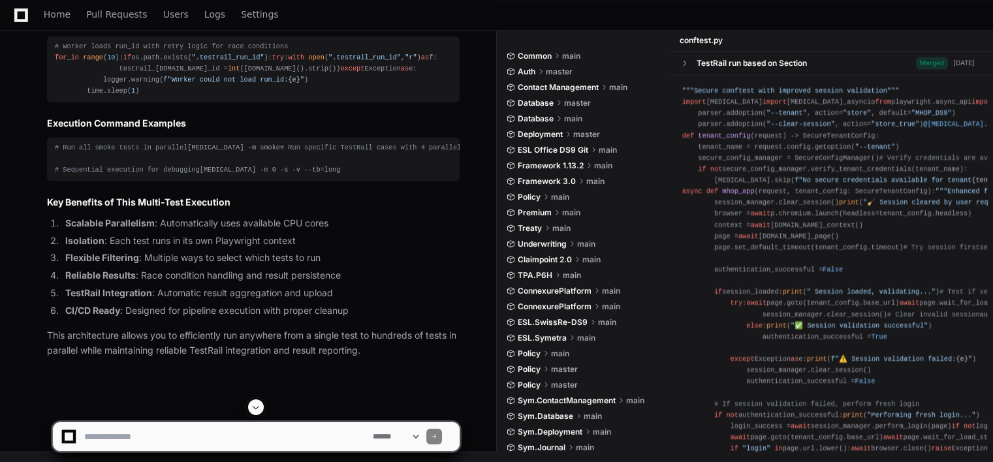
scroll to position [4529, 0]
click at [257, 407] on span at bounding box center [256, 407] width 10 height 10
